Goal: Task Accomplishment & Management: Use online tool/utility

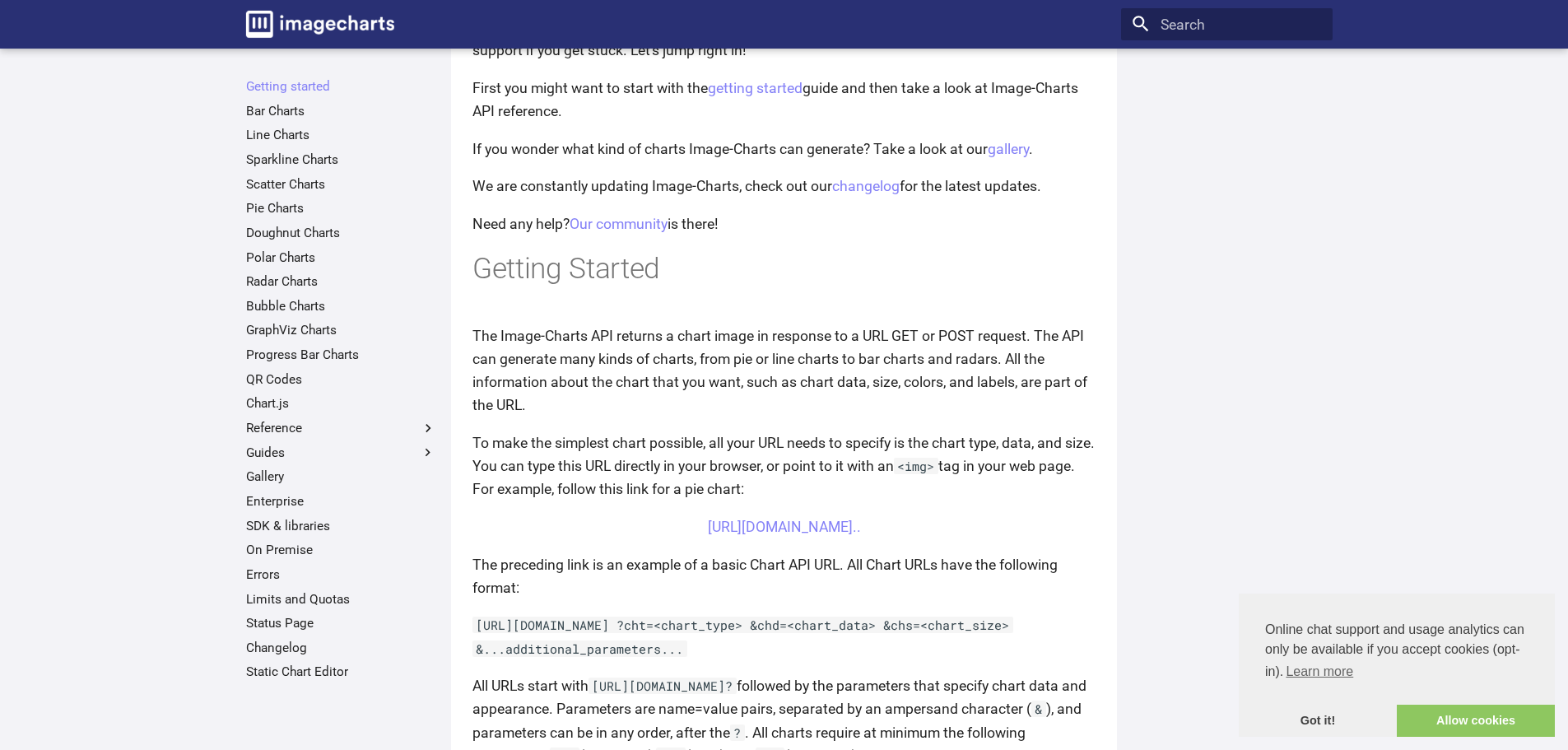
scroll to position [111, 0]
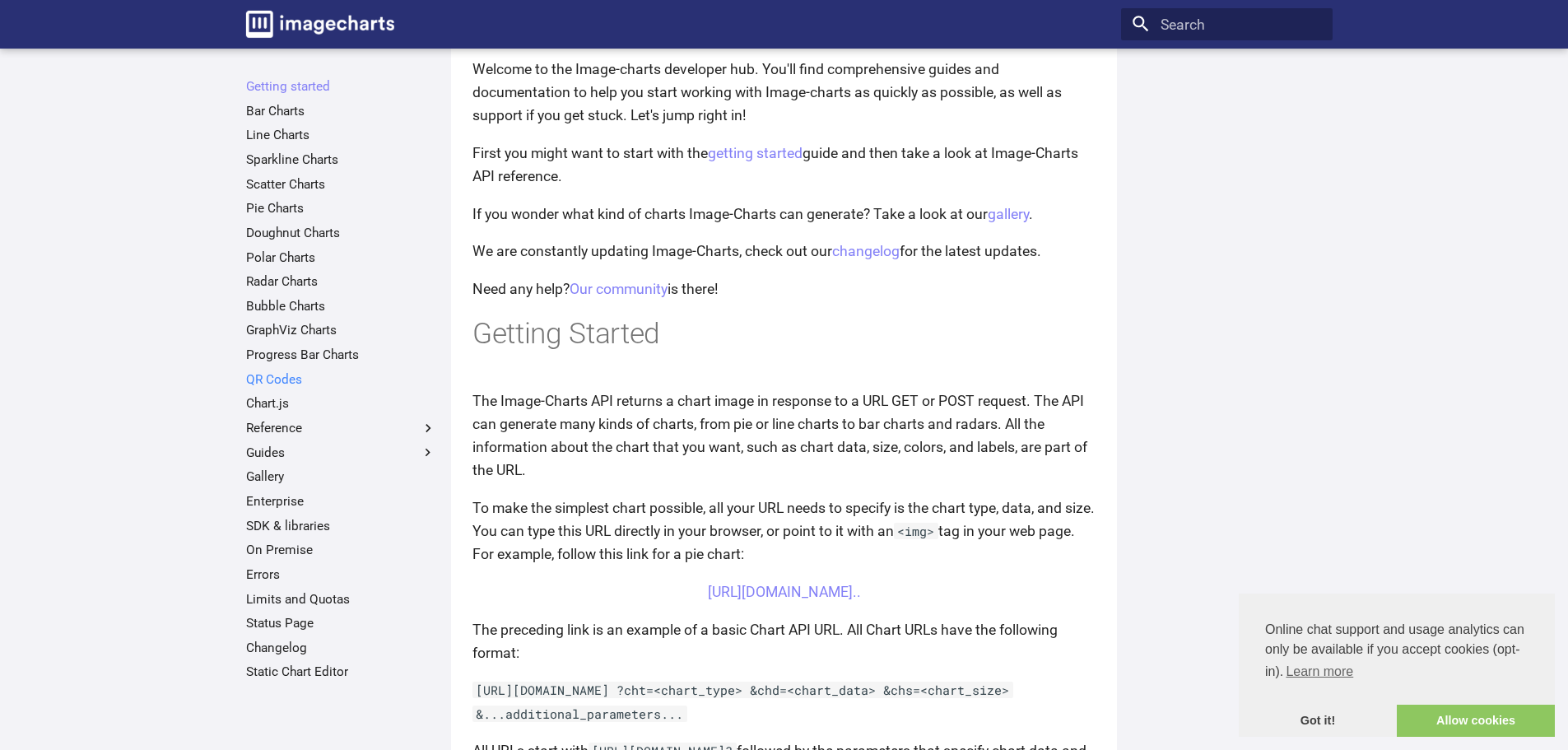
click at [281, 375] on link "QR Codes" at bounding box center [340, 378] width 190 height 16
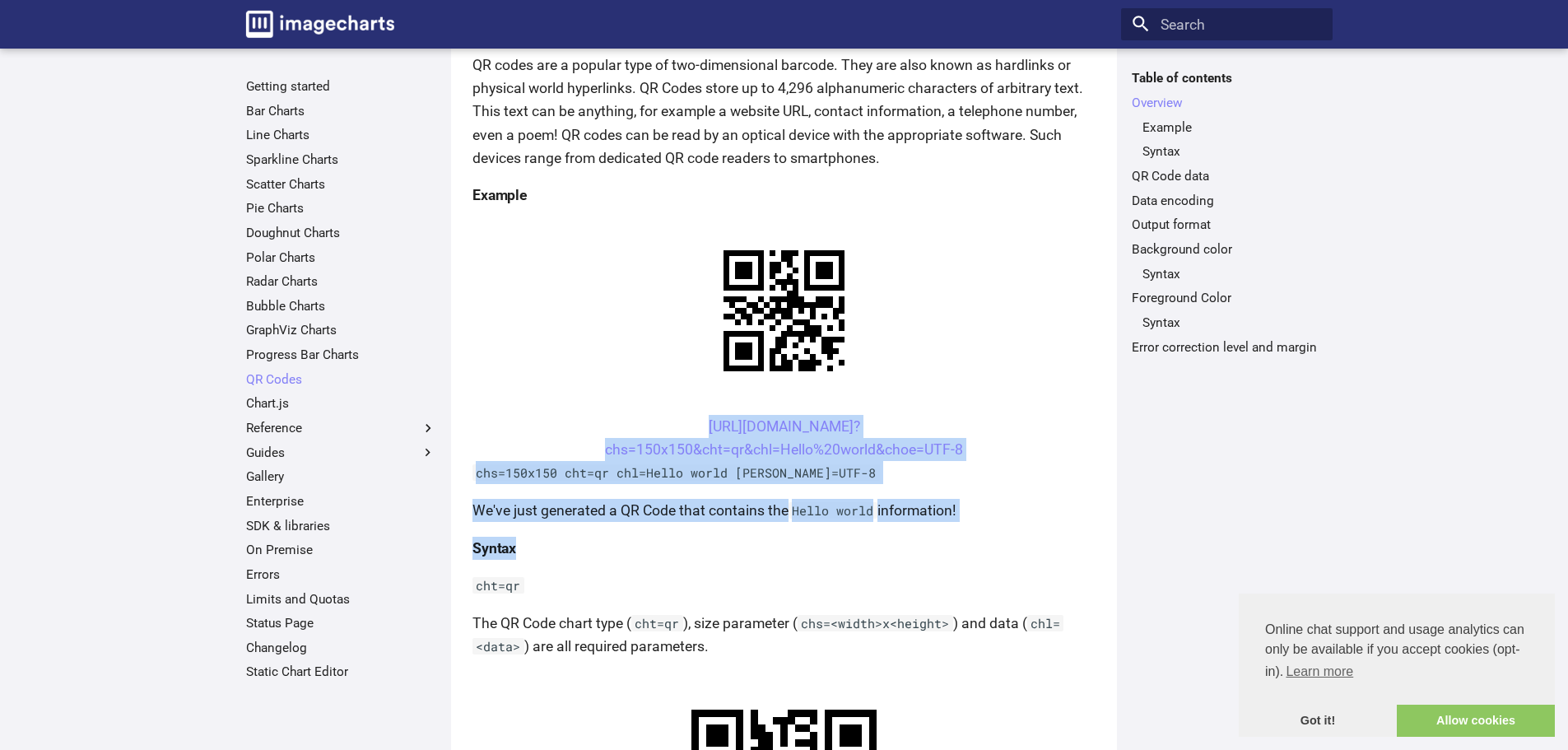
scroll to position [247, 0]
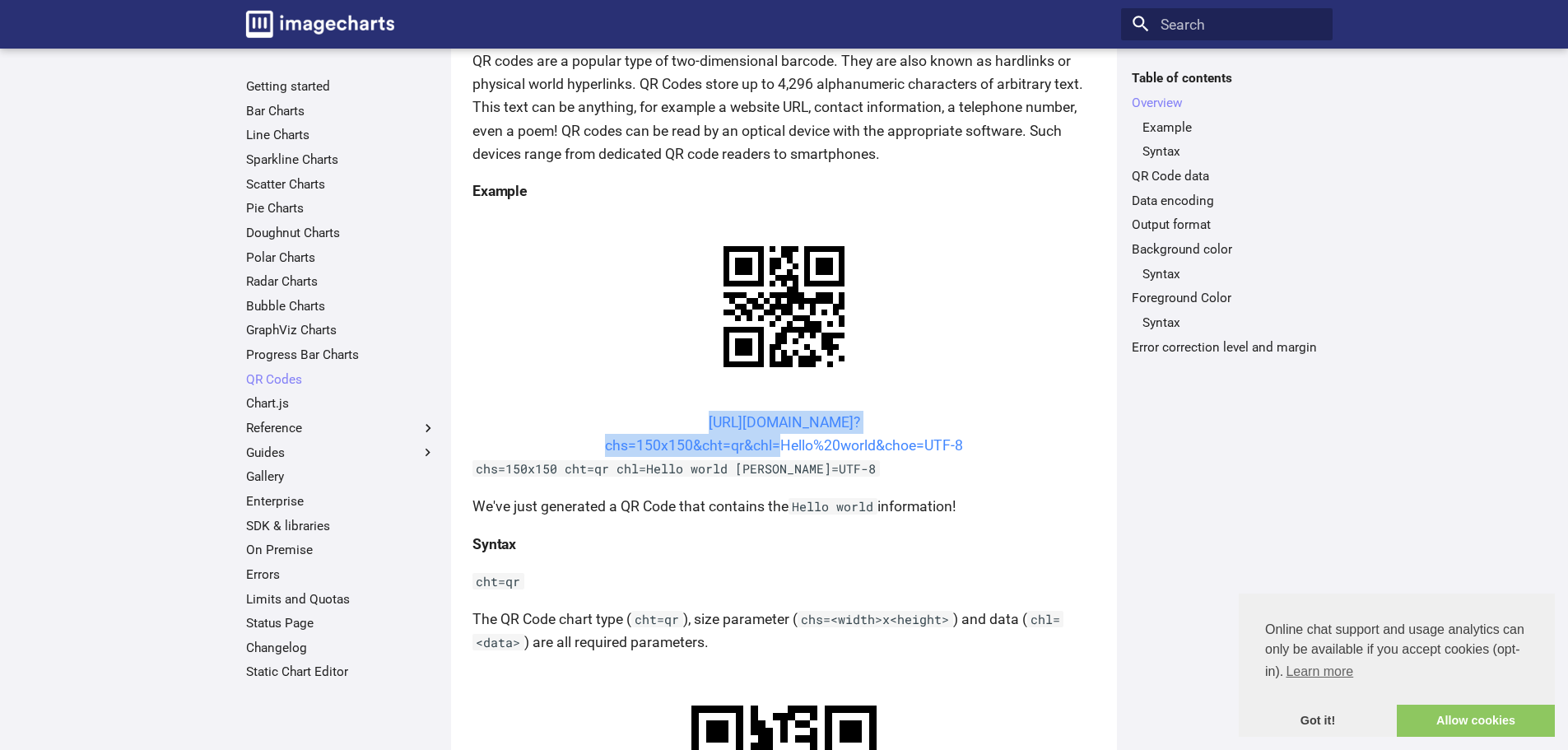
drag, startPoint x: 674, startPoint y: 498, endPoint x: 774, endPoint y: 445, distance: 113.2
click at [774, 445] on center "[URL][DOMAIN_NAME]? chs=150x150&cht=qr&chl=Hello%20world&choe=UTF-8" at bounding box center [784, 433] width 623 height 46
copy link "[URL][DOMAIN_NAME]? chs=150x150&cht=qr&chl"
